Goal: Information Seeking & Learning: Learn about a topic

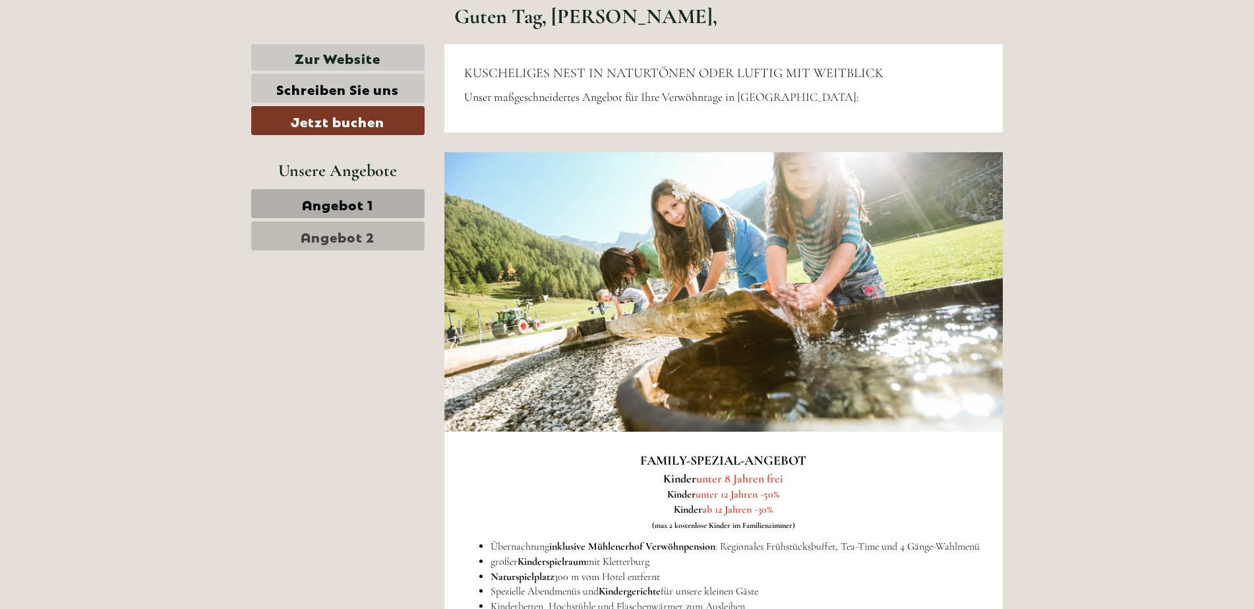
scroll to position [633, 0]
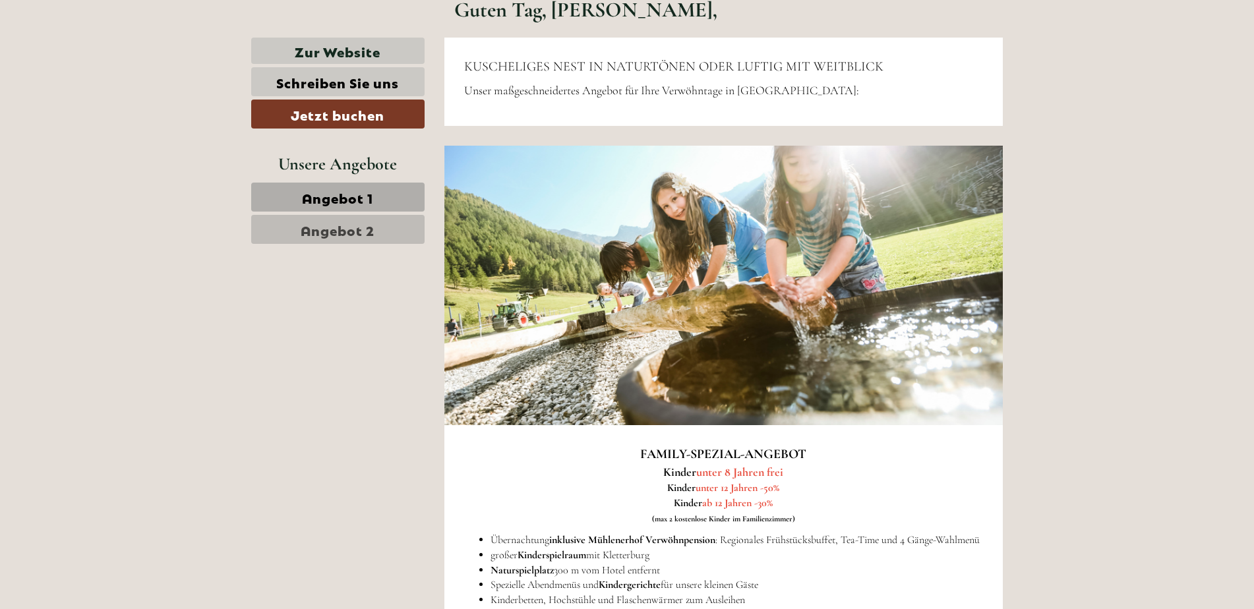
click at [382, 204] on link "Angebot 1" at bounding box center [337, 197] width 173 height 29
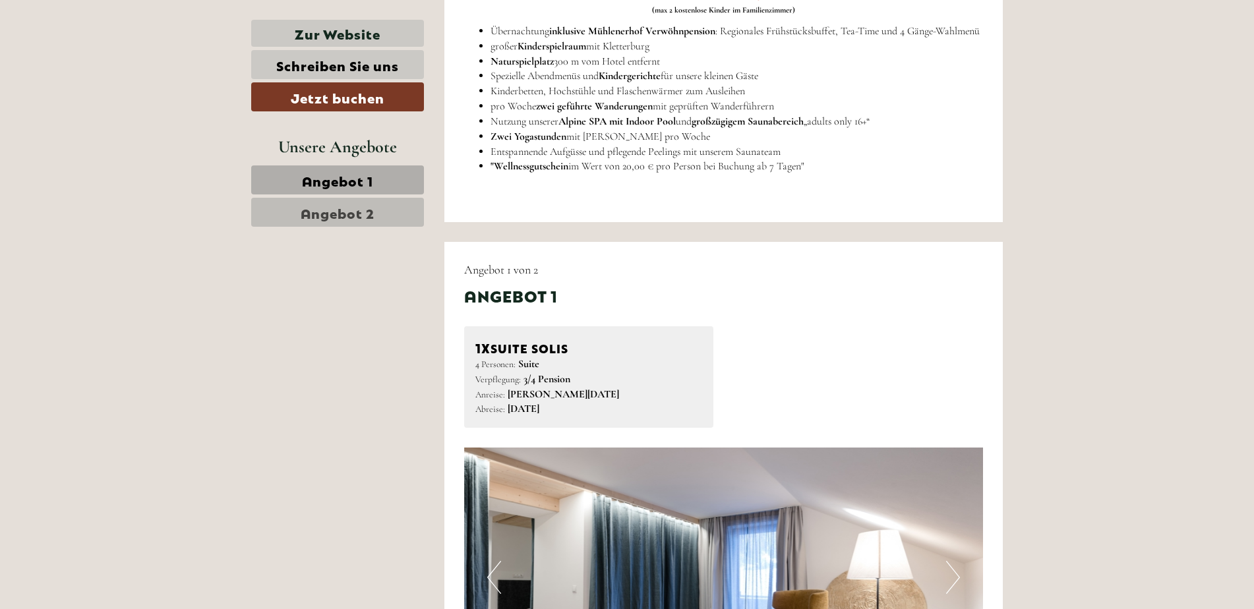
scroll to position [780, 0]
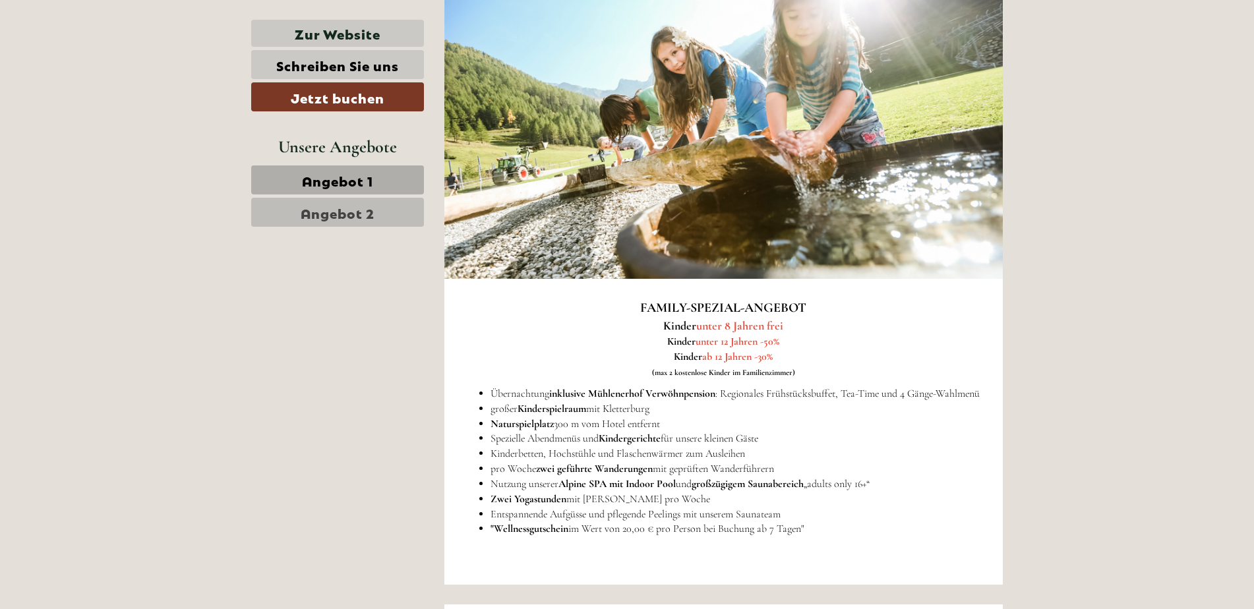
click at [338, 206] on span "Angebot 2" at bounding box center [338, 212] width 74 height 18
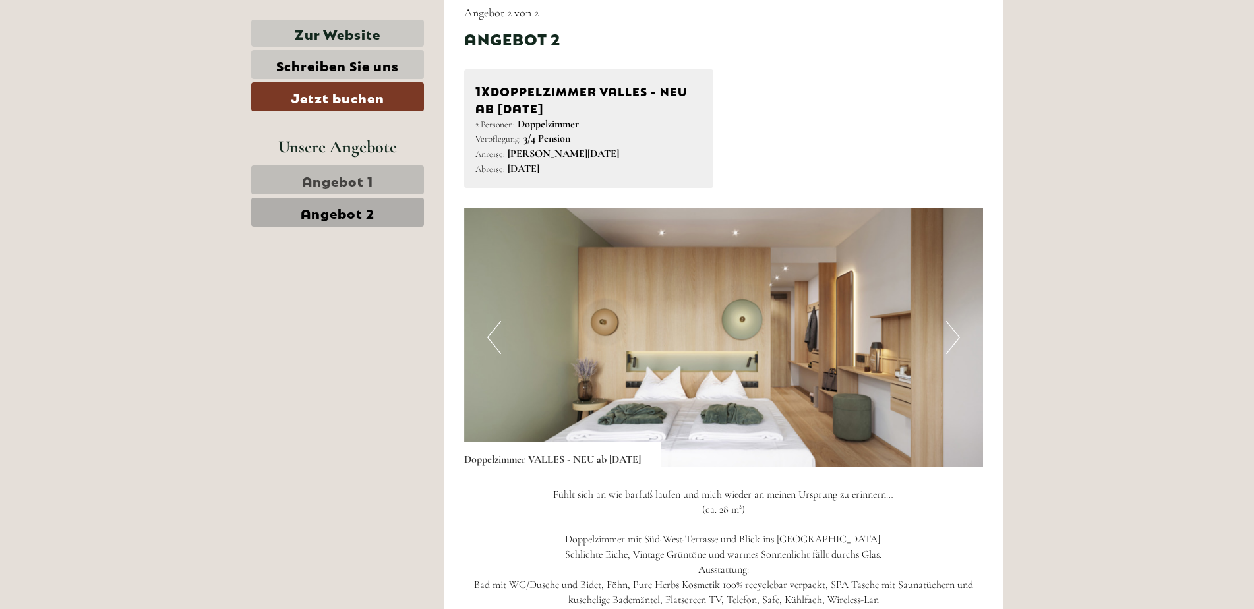
click at [322, 217] on span "Angebot 2" at bounding box center [338, 212] width 74 height 18
click at [370, 212] on span "Angebot 2" at bounding box center [338, 212] width 74 height 18
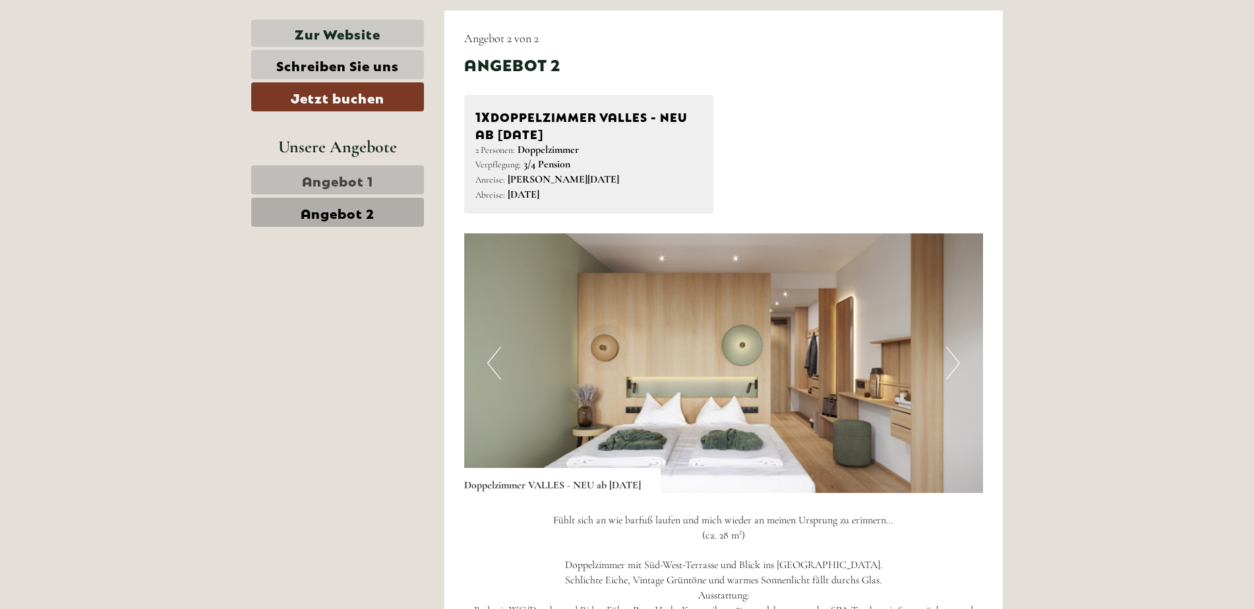
scroll to position [1352, 0]
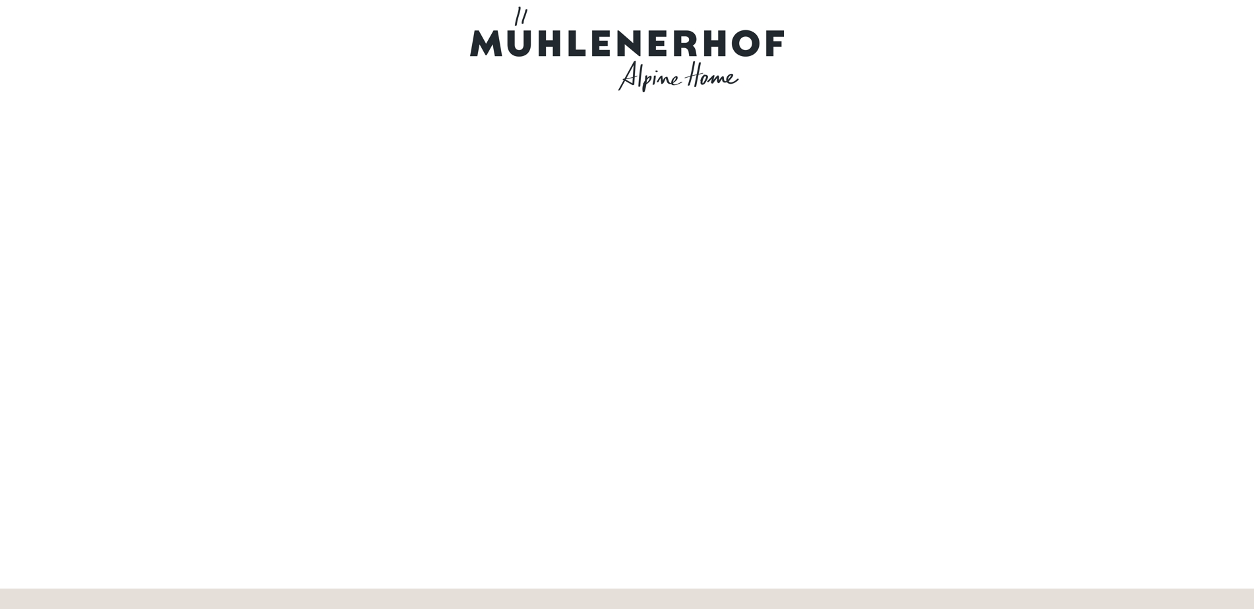
drag, startPoint x: 1252, startPoint y: 23, endPoint x: 1262, endPoint y: 118, distance: 95.4
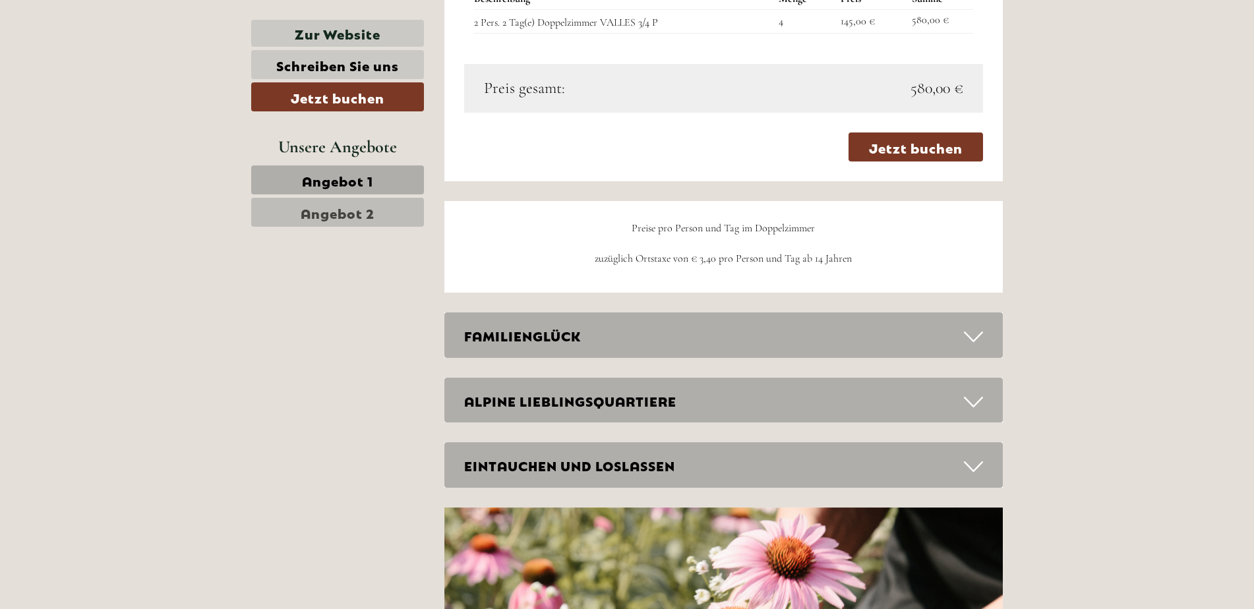
scroll to position [2978, 0]
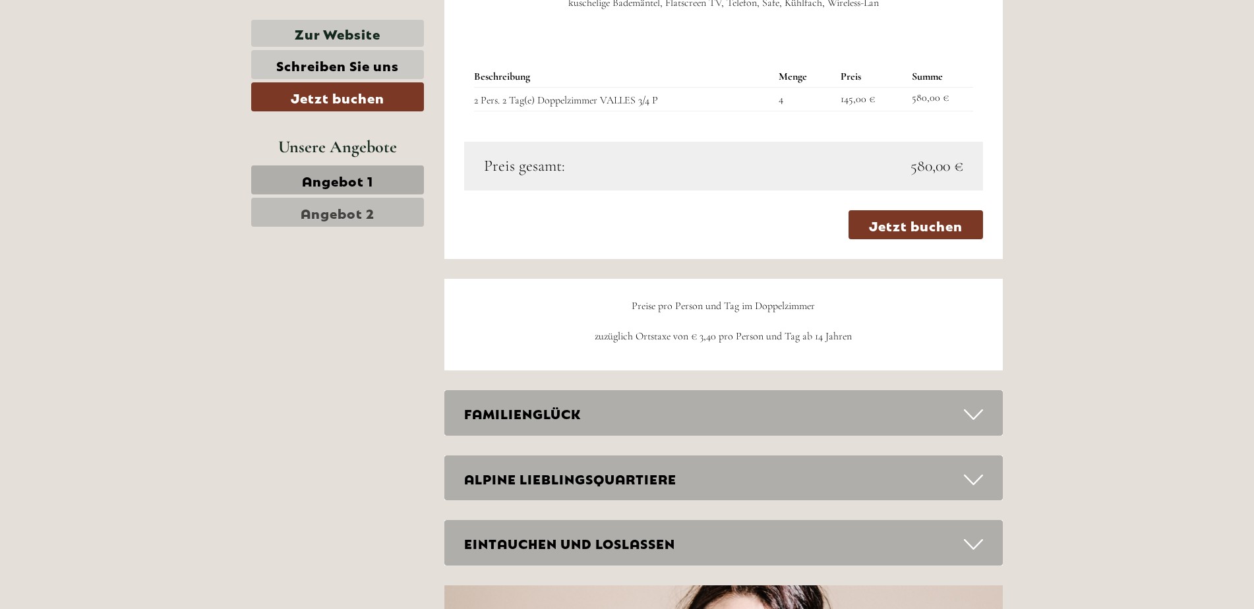
drag, startPoint x: 1250, startPoint y: 329, endPoint x: 1257, endPoint y: 300, distance: 29.9
click at [1253, 300] on html "Guten Tag, Herr Koch, KUSCHELIGES NEST IN NATURTÖNEN ODER LUFTIG MIT WEITBLICK …" at bounding box center [627, 0] width 1254 height 5957
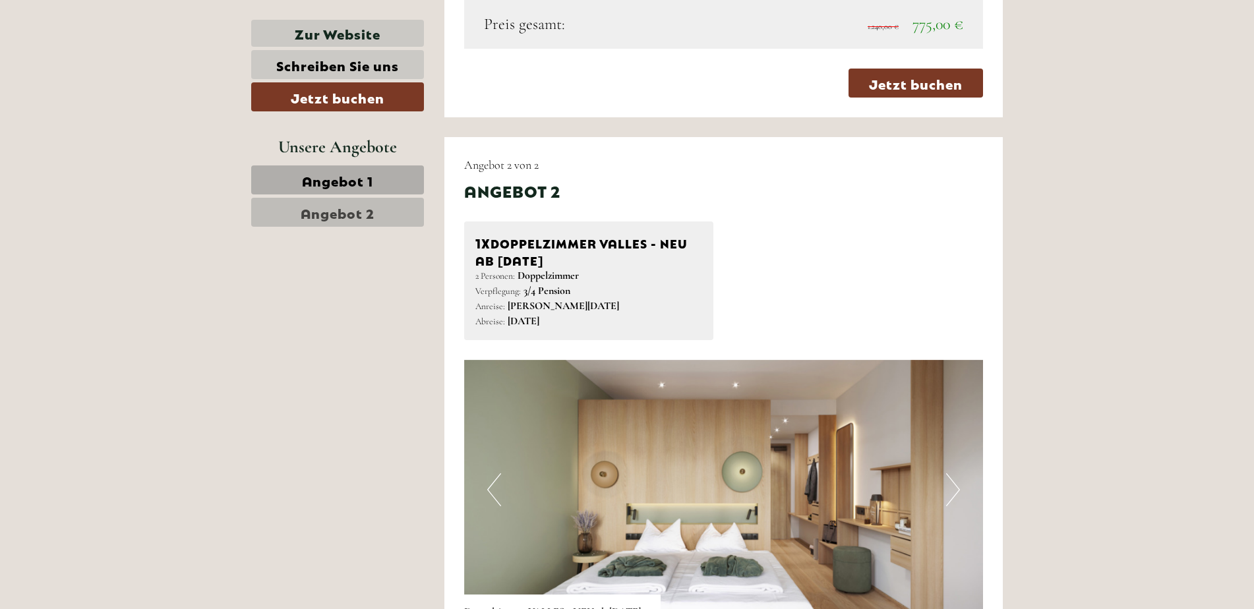
scroll to position [2164, 0]
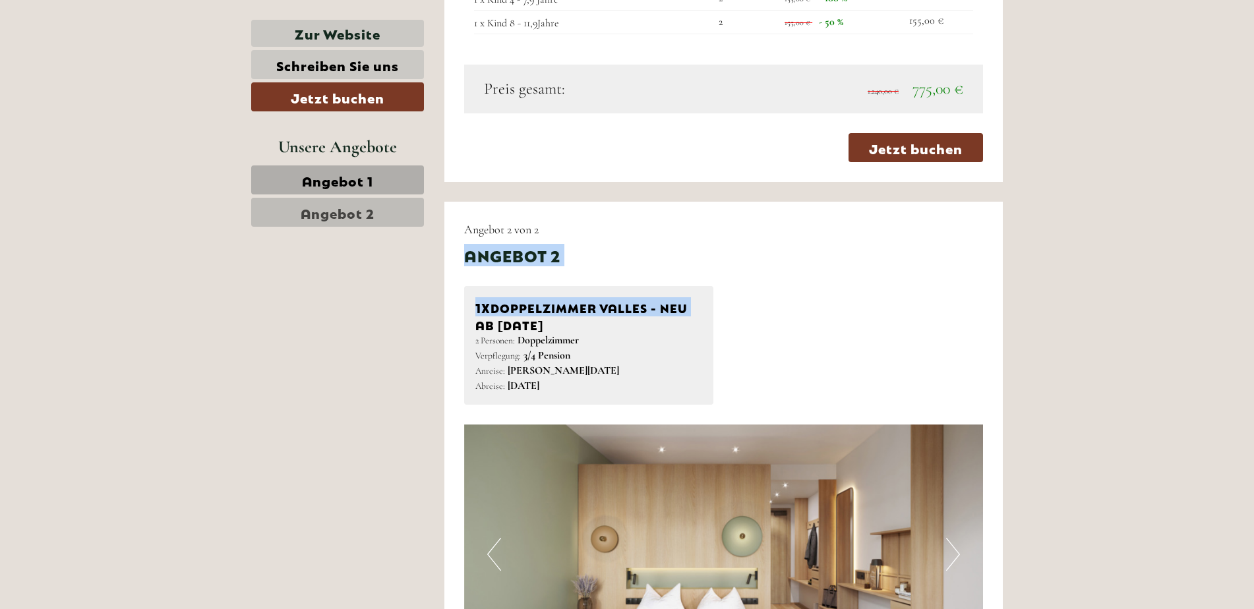
drag, startPoint x: 1253, startPoint y: 246, endPoint x: 1251, endPoint y: 283, distance: 37.0
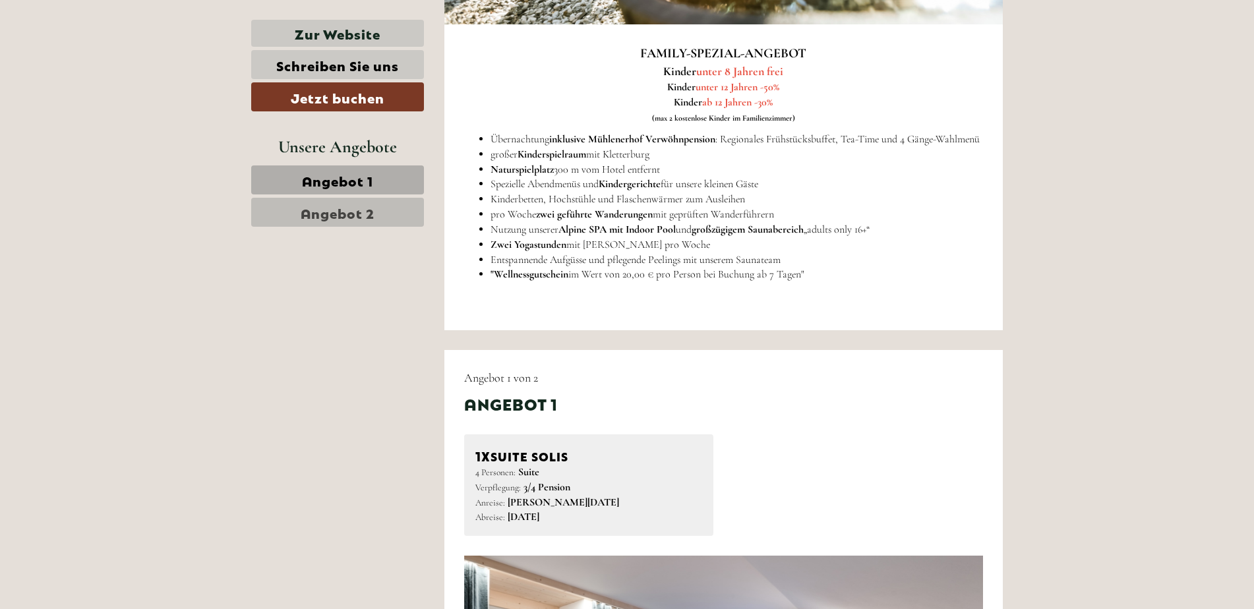
scroll to position [446, 0]
